Goal: Go to known website: Access a specific website the user already knows

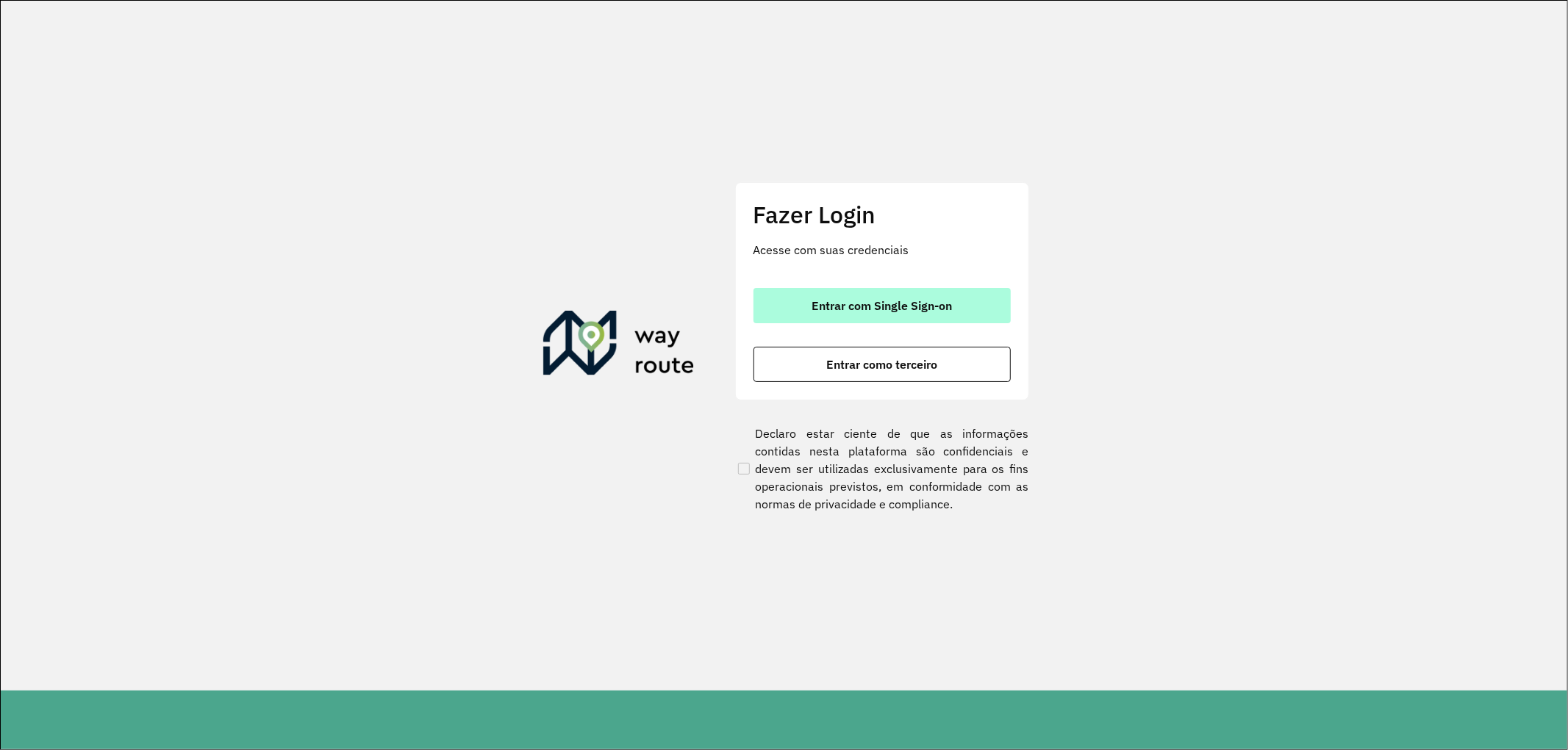
click at [853, 308] on span "Entrar com Single Sign-on" at bounding box center [881, 306] width 141 height 12
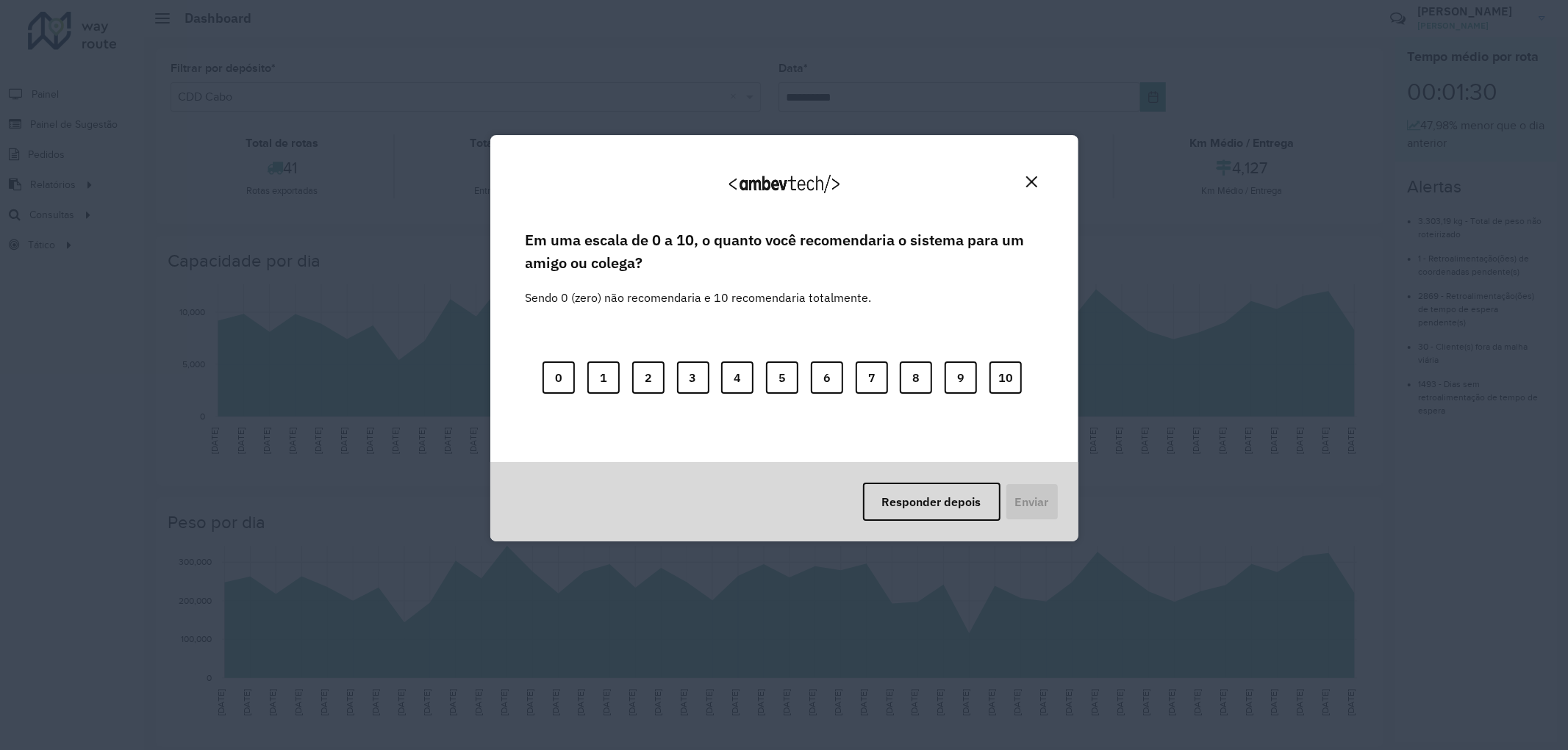
click at [1030, 183] on img "Close" at bounding box center [1030, 181] width 11 height 11
